Goal: Information Seeking & Learning: Learn about a topic

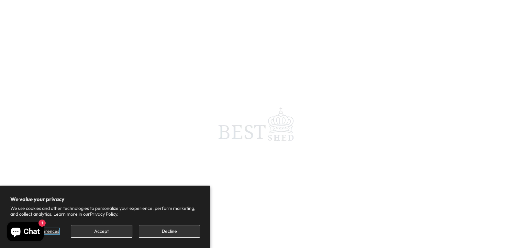
click at [51, 233] on span "Manage preferences" at bounding box center [37, 231] width 43 height 6
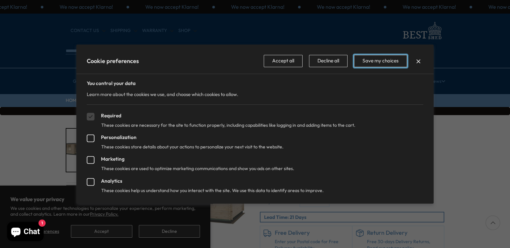
click at [367, 62] on button "Save my choices" at bounding box center [380, 61] width 53 height 12
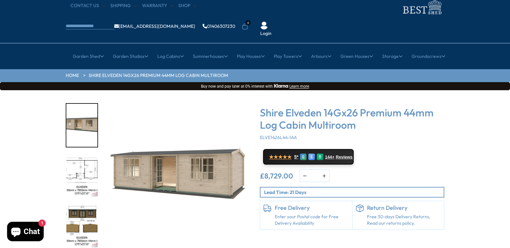
scroll to position [32, 0]
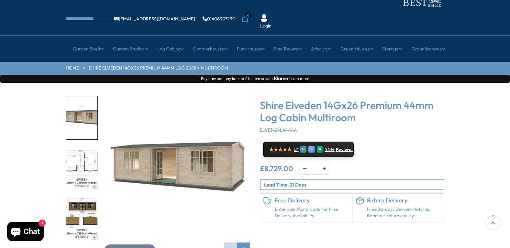
click at [201, 155] on img "1 / 10" at bounding box center [178, 169] width 146 height 146
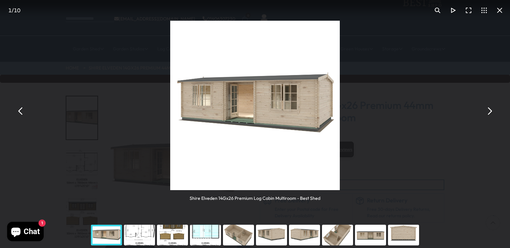
click at [490, 111] on button "You can close this modal content with the ESC key" at bounding box center [489, 112] width 16 height 16
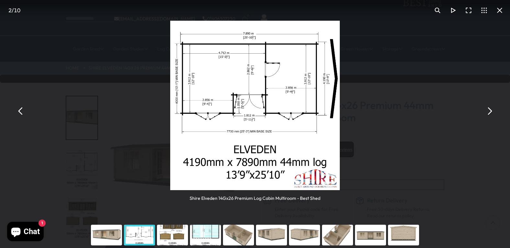
click at [490, 111] on button "You can close this modal content with the ESC key" at bounding box center [489, 112] width 16 height 16
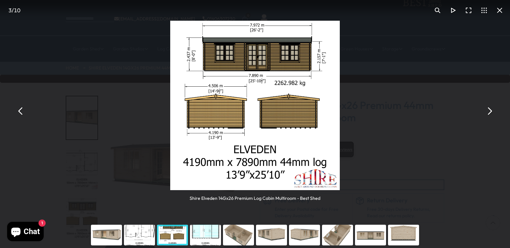
click at [490, 111] on button "You can close this modal content with the ESC key" at bounding box center [489, 112] width 16 height 16
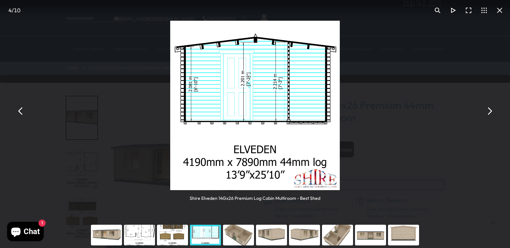
click at [490, 111] on button "You can close this modal content with the ESC key" at bounding box center [489, 112] width 16 height 16
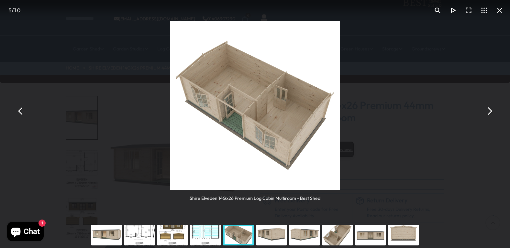
click at [490, 111] on button "You can close this modal content with the ESC key" at bounding box center [489, 112] width 16 height 16
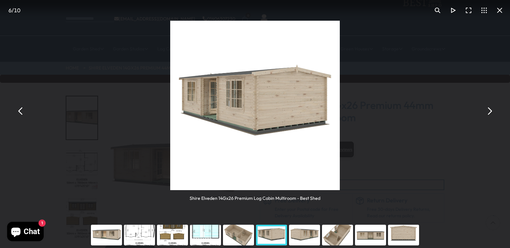
click at [490, 111] on button "You can close this modal content with the ESC key" at bounding box center [489, 112] width 16 height 16
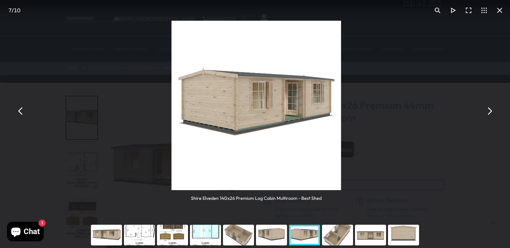
click at [490, 111] on button "You can close this modal content with the ESC key" at bounding box center [489, 112] width 16 height 16
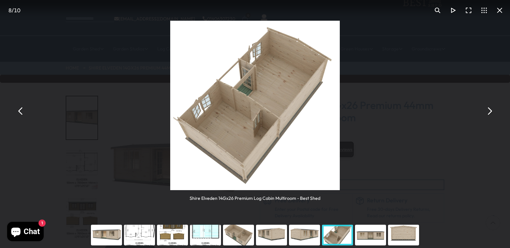
click at [490, 111] on button "You can close this modal content with the ESC key" at bounding box center [489, 112] width 16 height 16
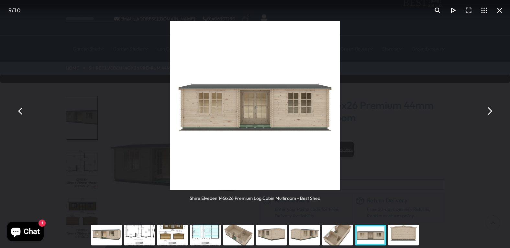
click at [490, 111] on button "You can close this modal content with the ESC key" at bounding box center [489, 112] width 16 height 16
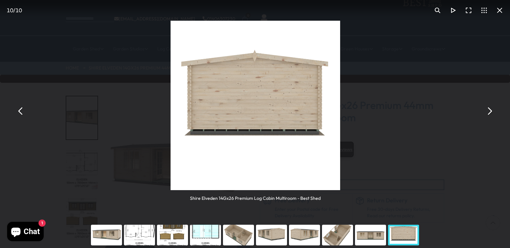
click at [490, 111] on button "You can close this modal content with the ESC key" at bounding box center [489, 112] width 16 height 16
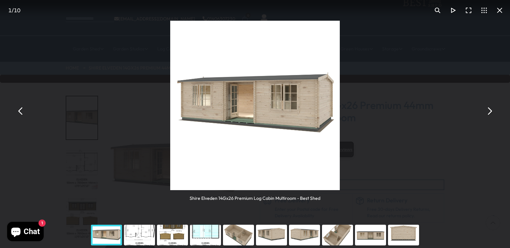
click at [490, 111] on button "You can close this modal content with the ESC key" at bounding box center [489, 112] width 16 height 16
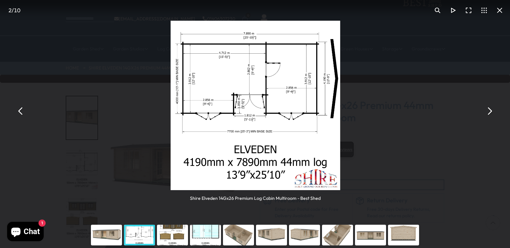
click at [490, 111] on button "You can close this modal content with the ESC key" at bounding box center [489, 112] width 16 height 16
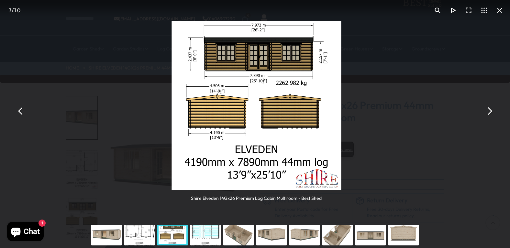
click at [490, 111] on button "You can close this modal content with the ESC key" at bounding box center [489, 112] width 16 height 16
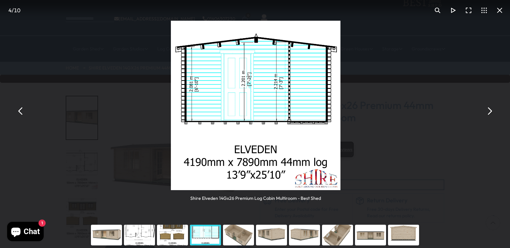
click at [490, 111] on button "You can close this modal content with the ESC key" at bounding box center [489, 112] width 16 height 16
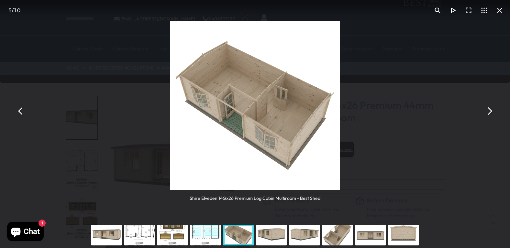
click at [490, 111] on button "You can close this modal content with the ESC key" at bounding box center [489, 112] width 16 height 16
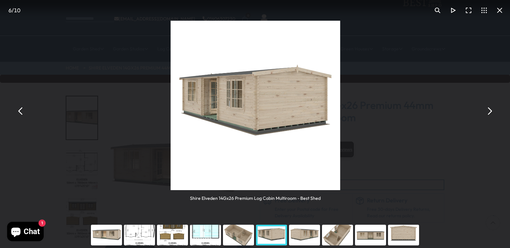
click at [490, 111] on button "You can close this modal content with the ESC key" at bounding box center [489, 112] width 16 height 16
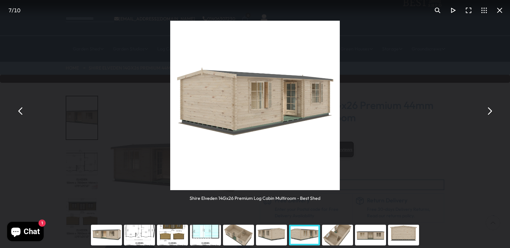
click at [490, 111] on button "You can close this modal content with the ESC key" at bounding box center [489, 112] width 16 height 16
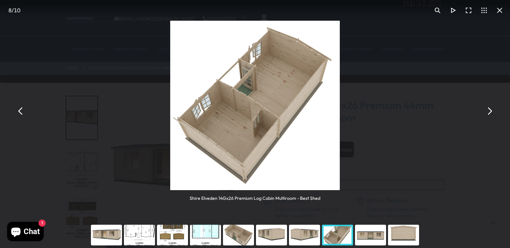
click at [490, 111] on button "You can close this modal content with the ESC key" at bounding box center [489, 112] width 16 height 16
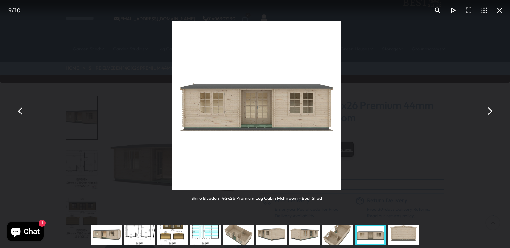
click at [490, 111] on button "You can close this modal content with the ESC key" at bounding box center [489, 112] width 16 height 16
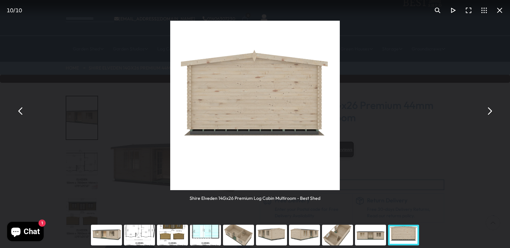
click at [490, 111] on button "You can close this modal content with the ESC key" at bounding box center [489, 112] width 16 height 16
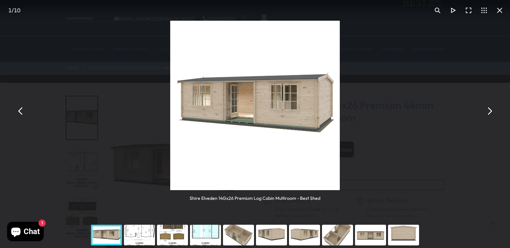
click at [490, 111] on button "You can close this modal content with the ESC key" at bounding box center [489, 112] width 16 height 16
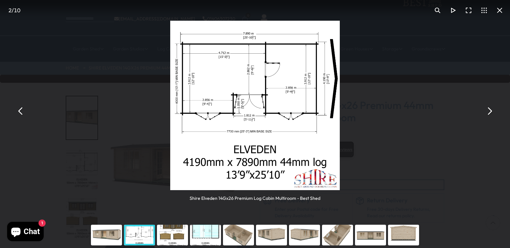
click at [499, 11] on button "You can close this modal content with the ESC key" at bounding box center [500, 11] width 16 height 16
